Goal: Transaction & Acquisition: Purchase product/service

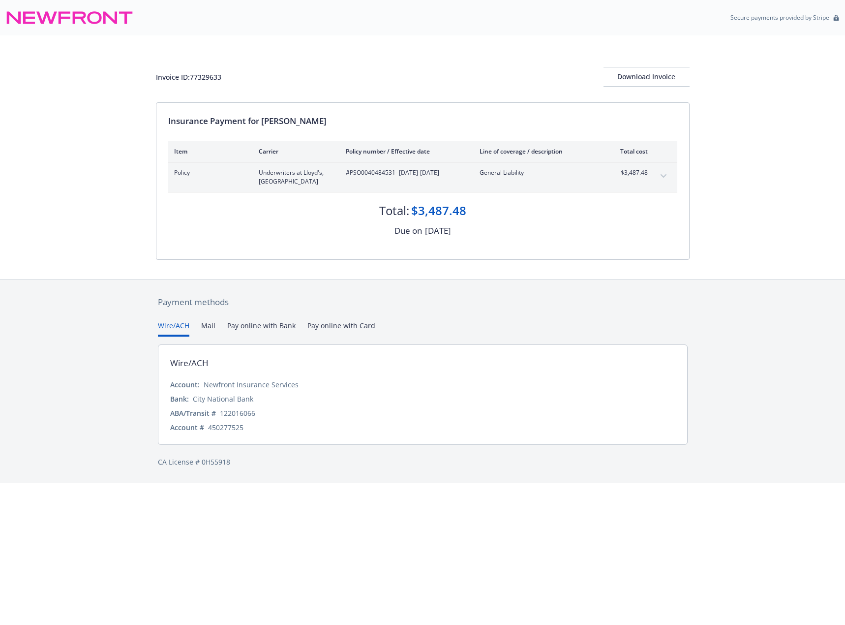
click at [671, 173] on button "expand content" at bounding box center [664, 176] width 16 height 16
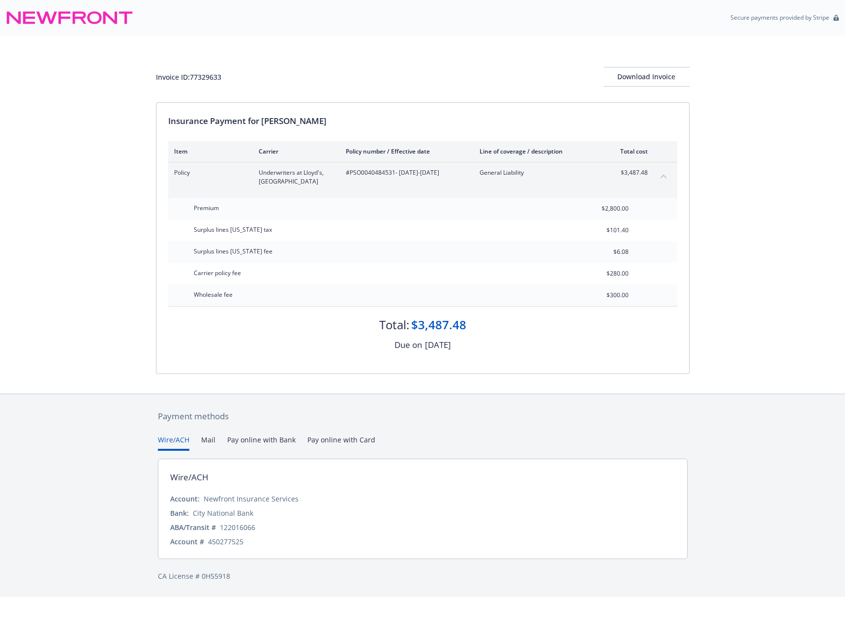
click at [248, 443] on button "Pay online with Bank" at bounding box center [261, 442] width 68 height 16
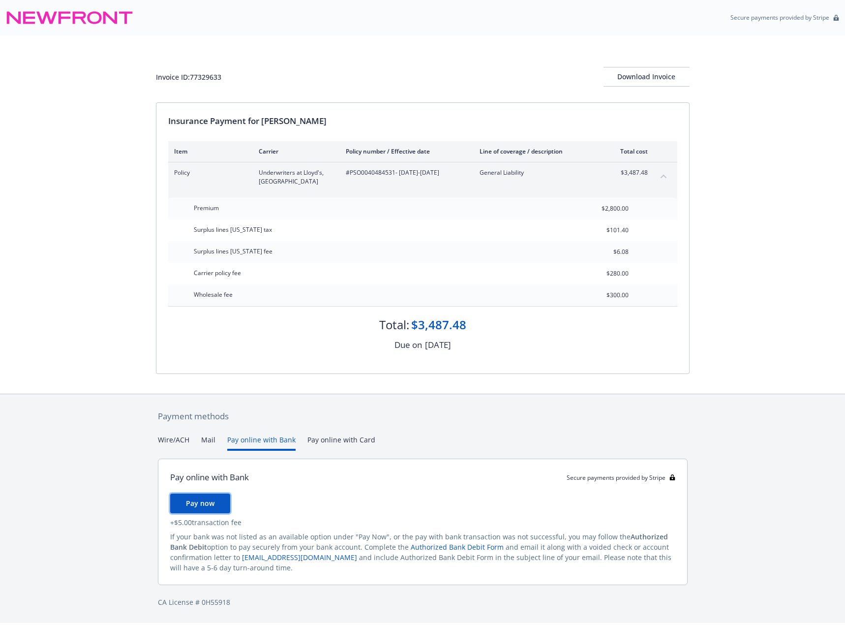
click at [194, 507] on span "Pay now" at bounding box center [200, 502] width 29 height 9
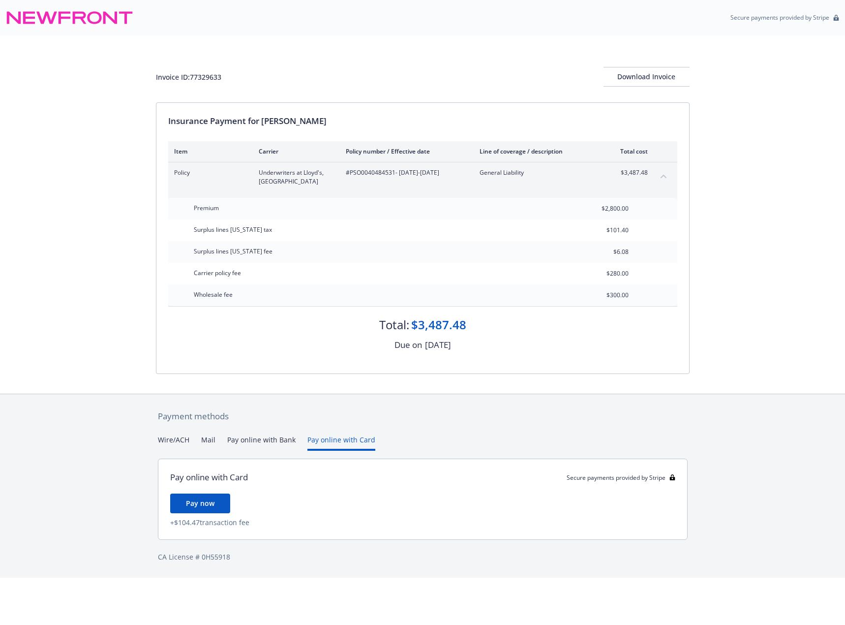
click at [326, 435] on button "Pay online with Card" at bounding box center [341, 442] width 68 height 16
click at [268, 440] on button "Pay online with Bank" at bounding box center [261, 442] width 68 height 16
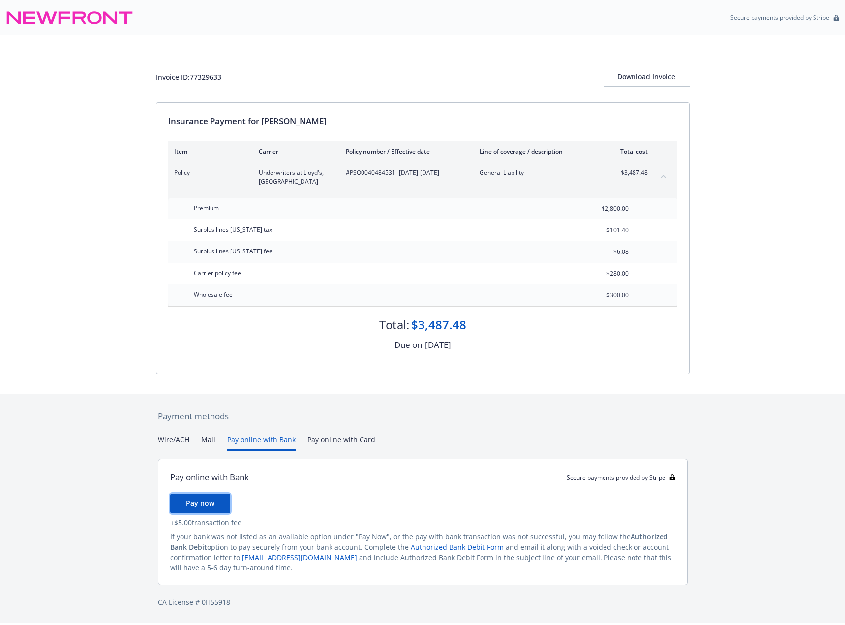
click at [199, 507] on span "Pay now" at bounding box center [200, 502] width 29 height 9
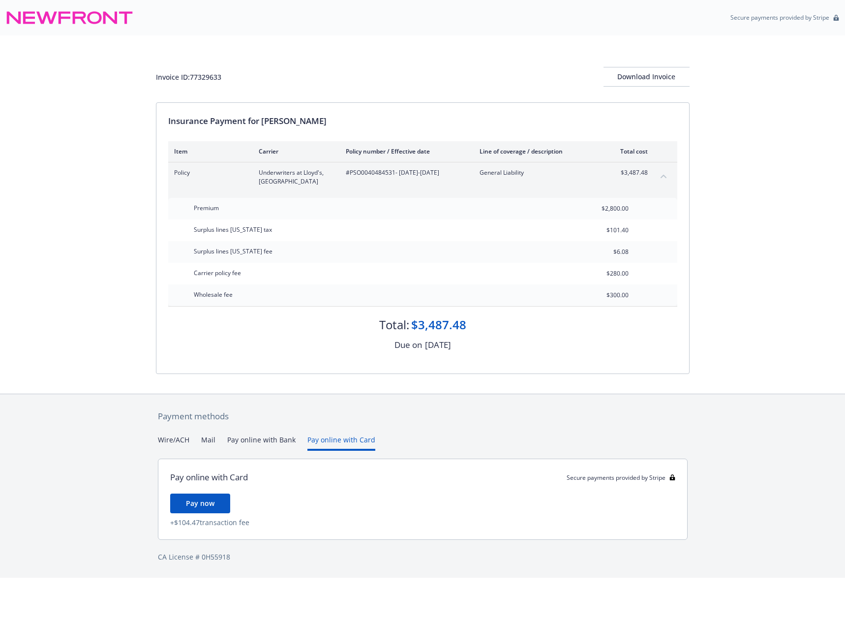
click at [326, 441] on button "Pay online with Card" at bounding box center [341, 442] width 68 height 16
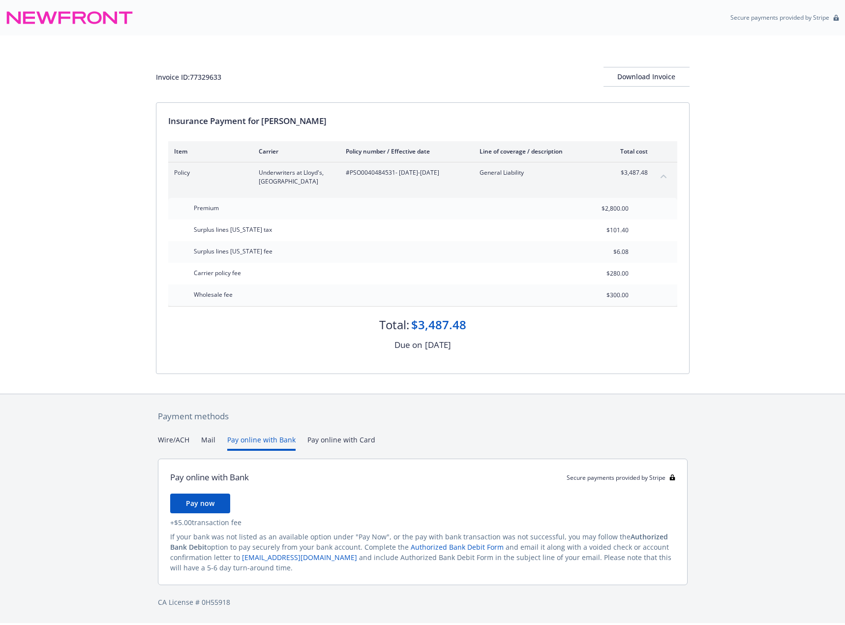
click at [274, 438] on button "Pay online with Bank" at bounding box center [261, 442] width 68 height 16
click at [184, 439] on button "Wire/ACH" at bounding box center [173, 442] width 31 height 16
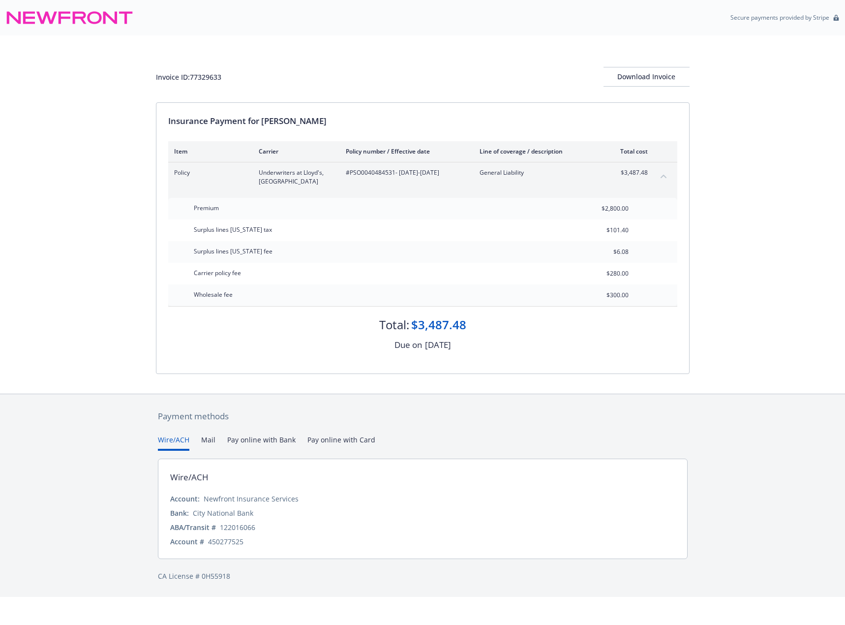
click at [261, 443] on button "Pay online with Bank" at bounding box center [261, 442] width 68 height 16
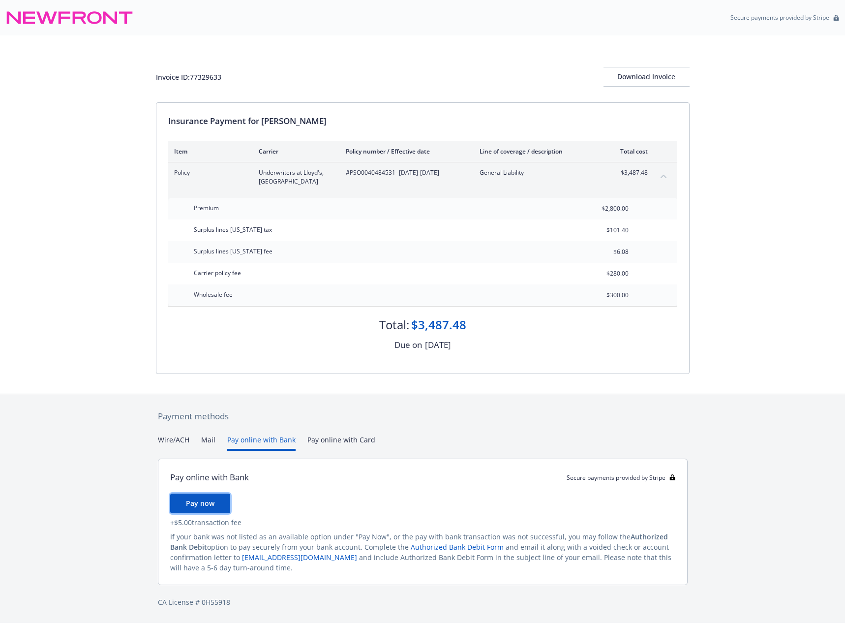
click at [205, 508] on span "Pay now" at bounding box center [200, 502] width 29 height 9
click at [207, 499] on span "Pay now" at bounding box center [200, 502] width 29 height 9
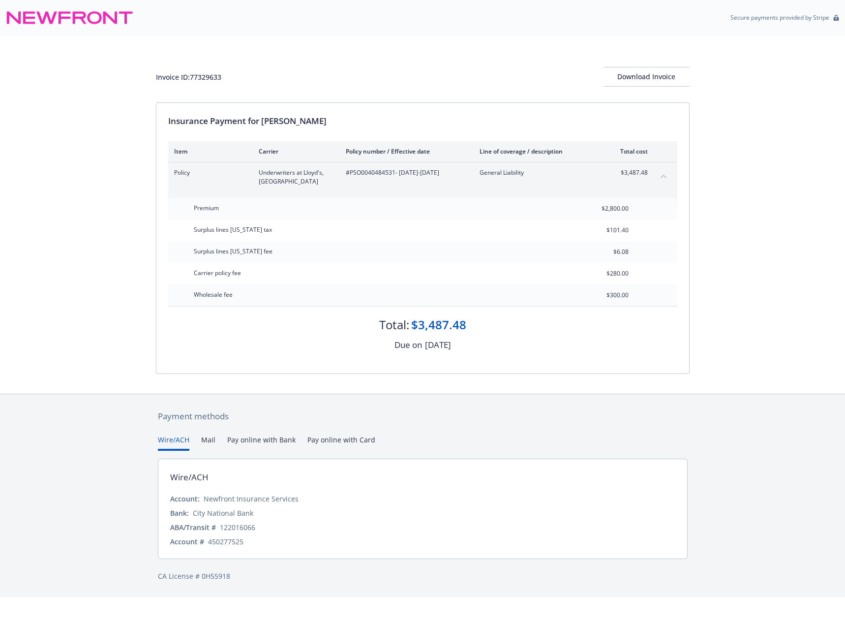
click at [173, 446] on button "Wire/ACH" at bounding box center [173, 442] width 31 height 16
drag, startPoint x: 258, startPoint y: 540, endPoint x: 159, endPoint y: 497, distance: 108.2
click at [159, 497] on div "Wire/ACH Account: Newfront Insurance Services Bank: City National Bank ABA/Tran…" at bounding box center [423, 508] width 530 height 100
click at [315, 481] on div "Wire/ACH" at bounding box center [422, 477] width 505 height 13
click at [334, 436] on button "Pay online with Card" at bounding box center [341, 442] width 68 height 16
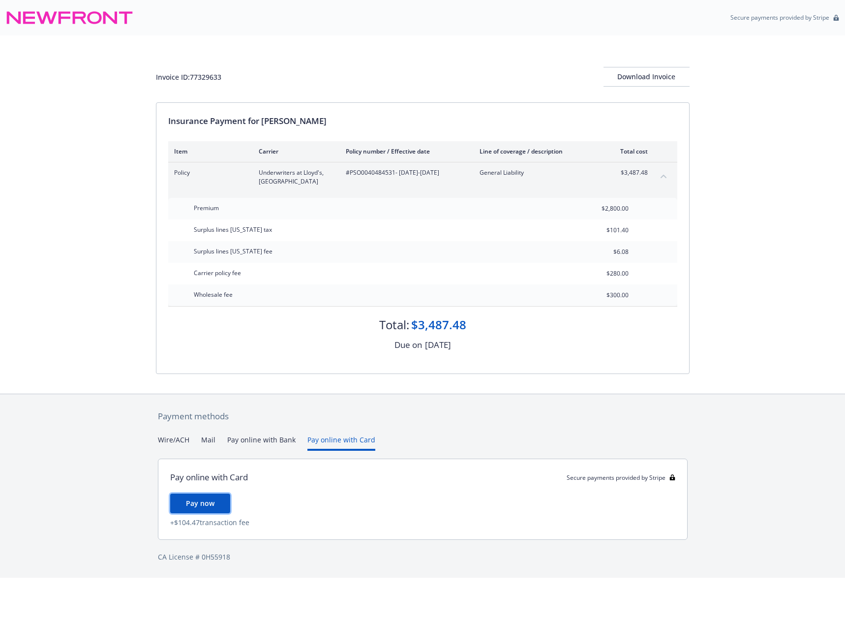
click at [194, 507] on span "Pay now" at bounding box center [200, 502] width 29 height 9
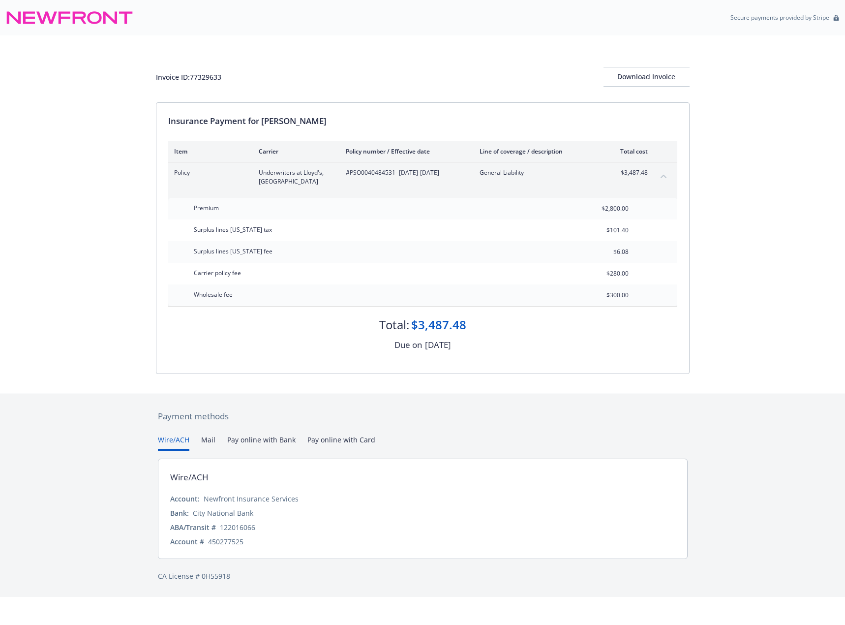
click at [177, 446] on button "Wire/ACH" at bounding box center [173, 442] width 31 height 16
drag, startPoint x: 172, startPoint y: 498, endPoint x: 298, endPoint y: 537, distance: 131.8
click at [298, 537] on div "Account: Newfront Insurance Services Bank: City National Bank ABA/Transit # 122…" at bounding box center [422, 519] width 505 height 53
click at [251, 528] on div "122016066" at bounding box center [237, 527] width 35 height 10
click at [237, 527] on div "122016066" at bounding box center [237, 527] width 35 height 10
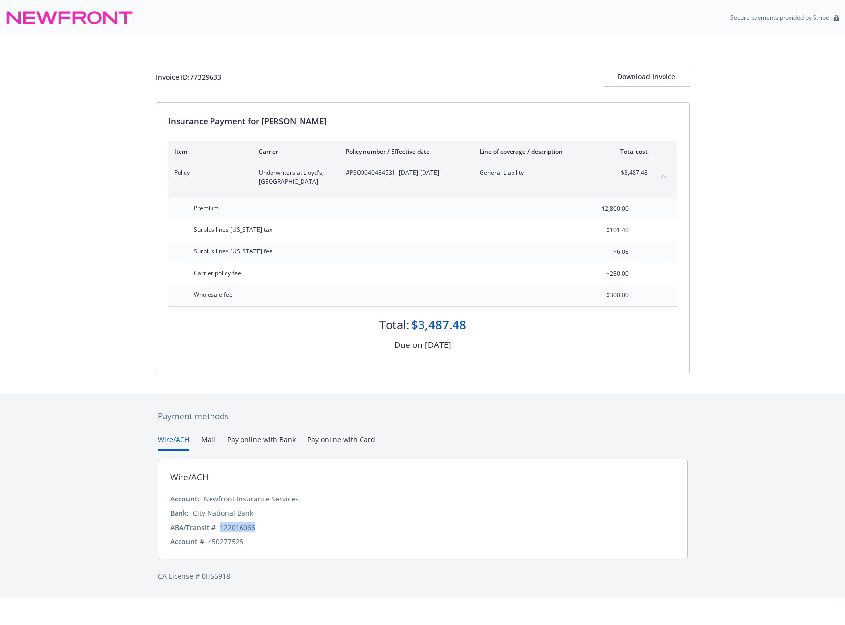
click at [237, 527] on div "122016066" at bounding box center [237, 527] width 35 height 10
click at [223, 542] on div "450277525" at bounding box center [225, 541] width 35 height 10
click at [68, 352] on div "Invoice ID: 77329633 Download Invoice Insurance Payment for Kasey Root Item Car…" at bounding box center [422, 214] width 845 height 358
